Goal: Go to known website: Access a specific website the user already knows

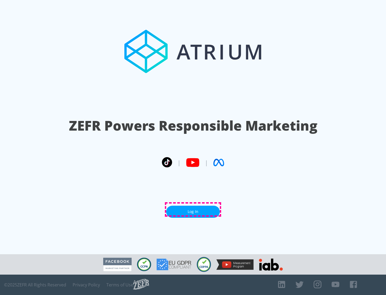
click at [193, 209] on link "Log In" at bounding box center [193, 211] width 54 height 12
